Goal: Register for event/course

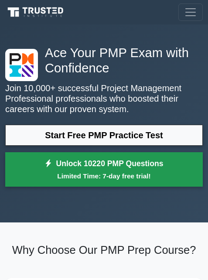
drag, startPoint x: 0, startPoint y: 0, endPoint x: 86, endPoint y: 166, distance: 187.2
click at [86, 166] on link "Unlock 10220 PMP Questions Limited Time: 7-day free trial!" at bounding box center [103, 169] width 197 height 35
